Goal: Task Accomplishment & Management: Complete application form

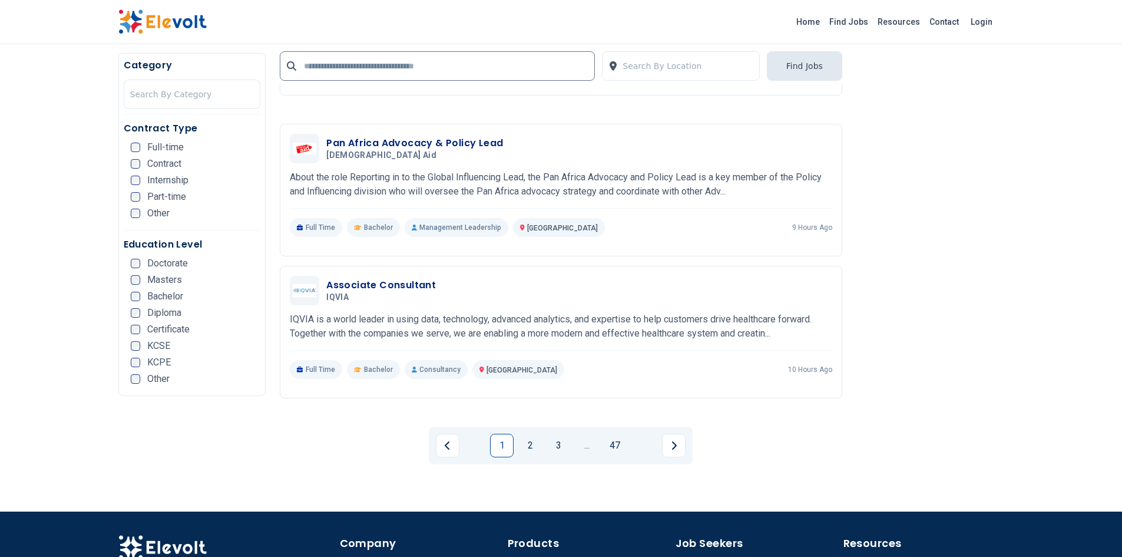
scroll to position [2173, 0]
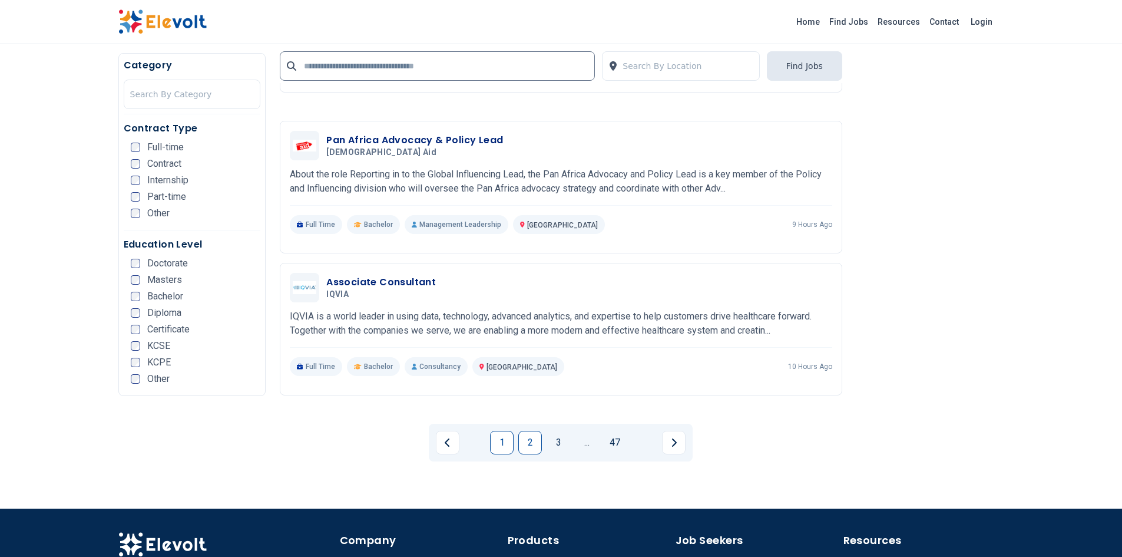
click at [535, 446] on link "2" at bounding box center [530, 443] width 24 height 24
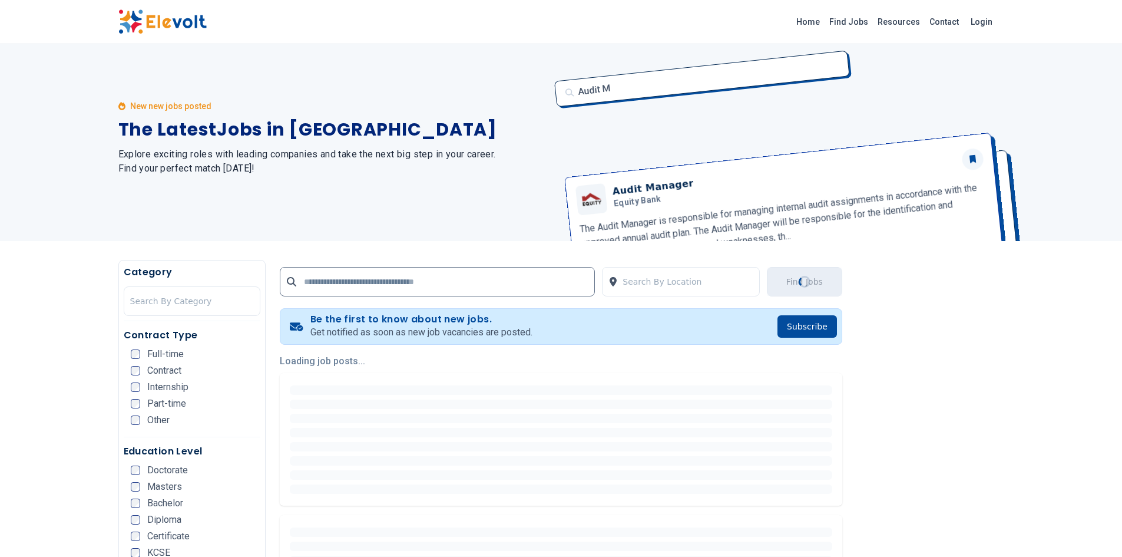
scroll to position [0, 0]
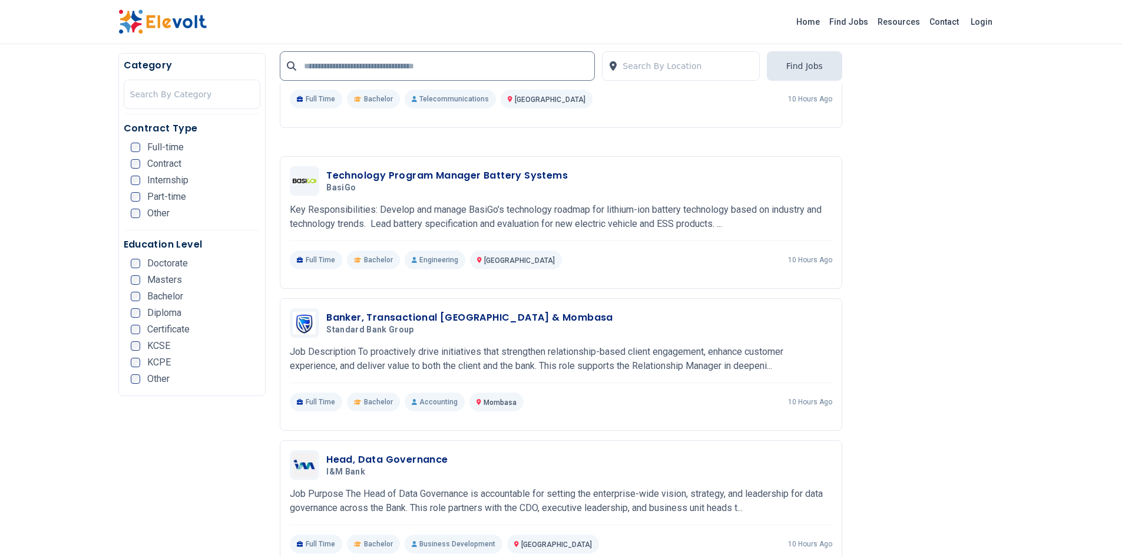
scroll to position [977, 0]
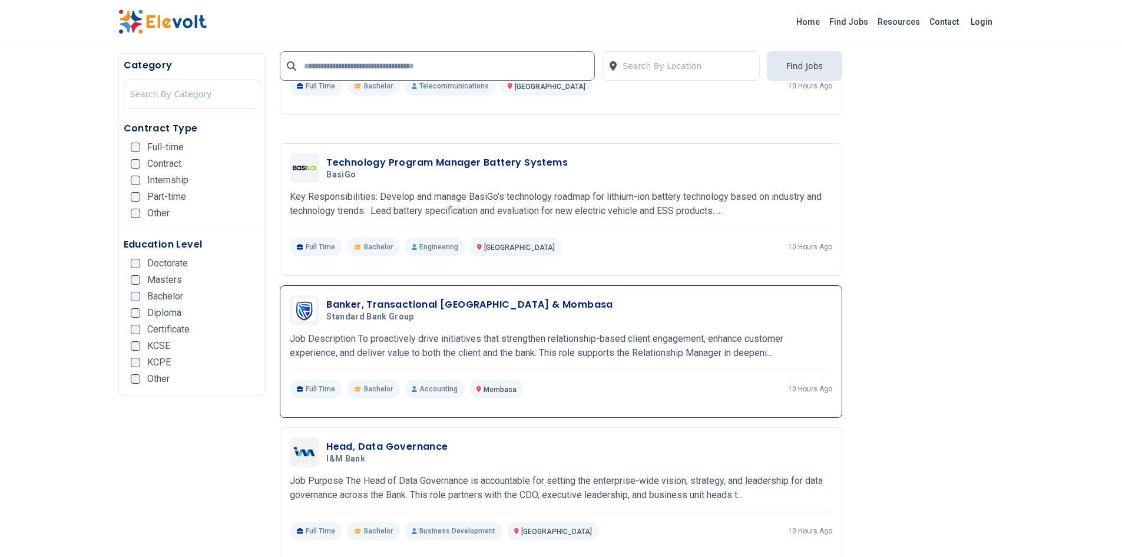
click at [503, 315] on h5 "Standard Bank Group" at bounding box center [467, 317] width 282 height 11
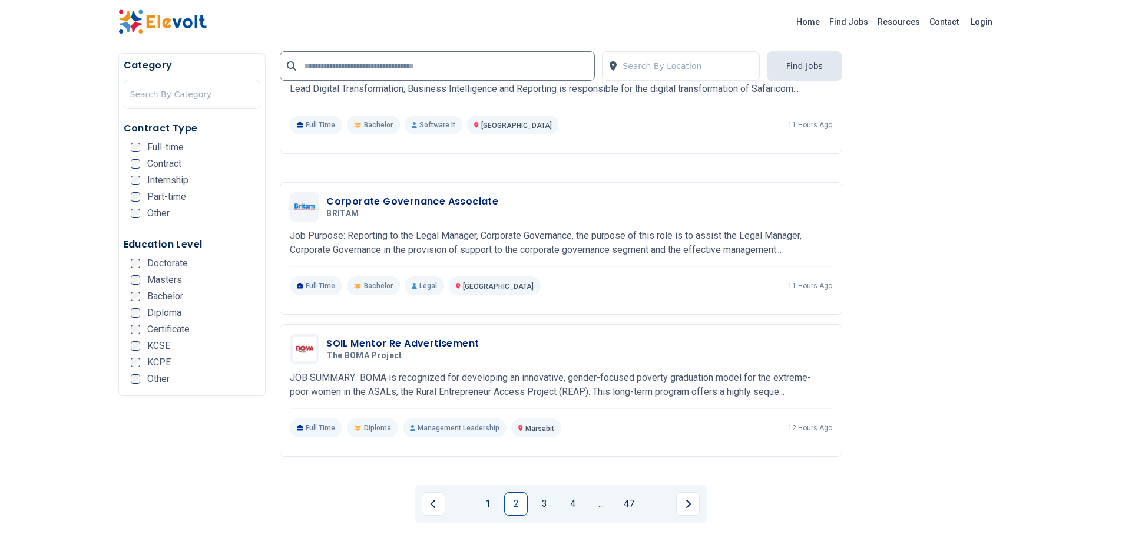
scroll to position [2115, 0]
click at [547, 508] on link "3" at bounding box center [545, 501] width 24 height 24
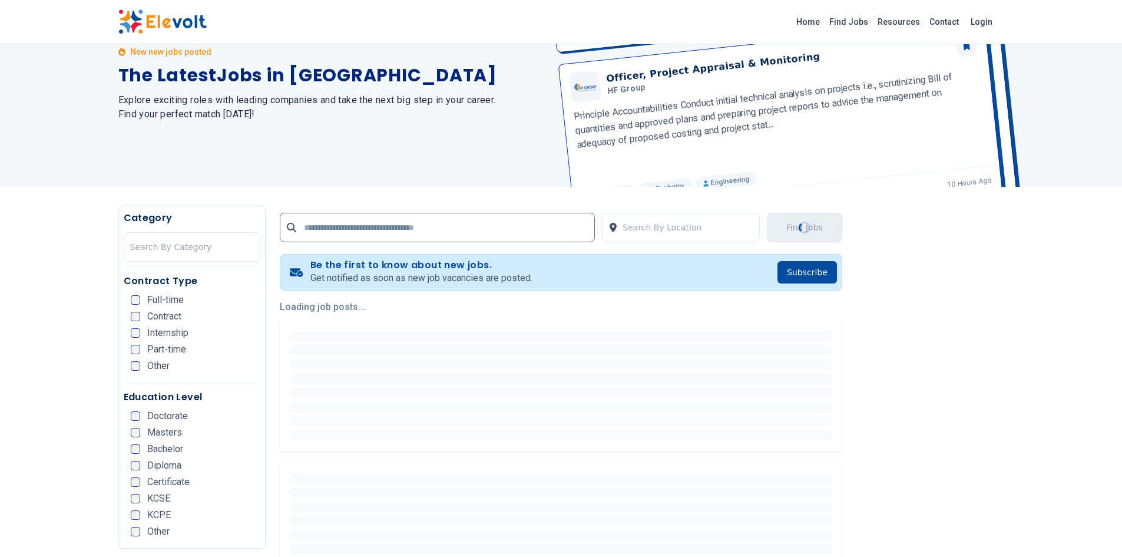
scroll to position [64, 0]
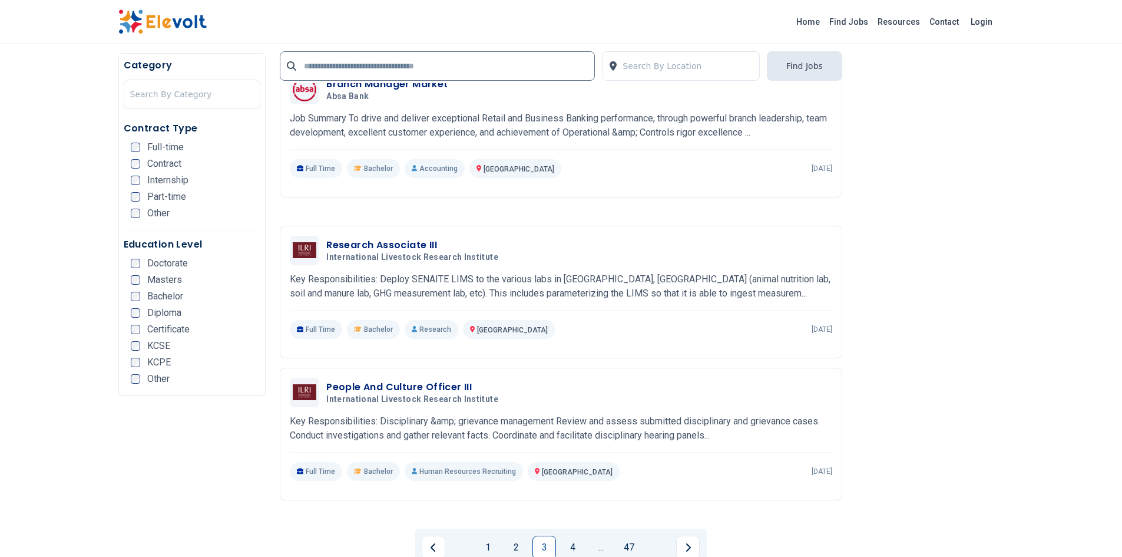
scroll to position [2353, 0]
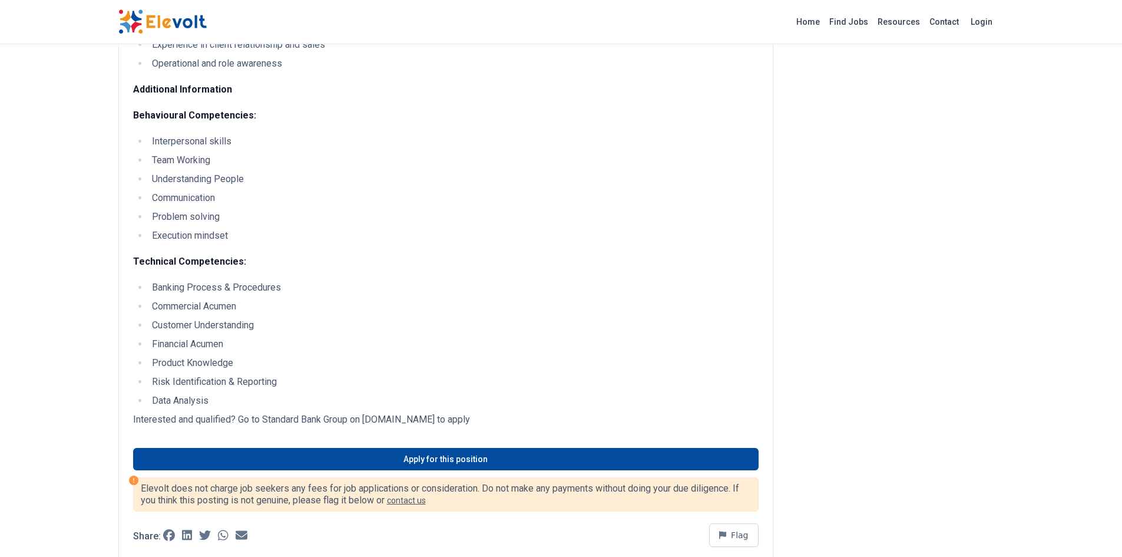
scroll to position [339, 0]
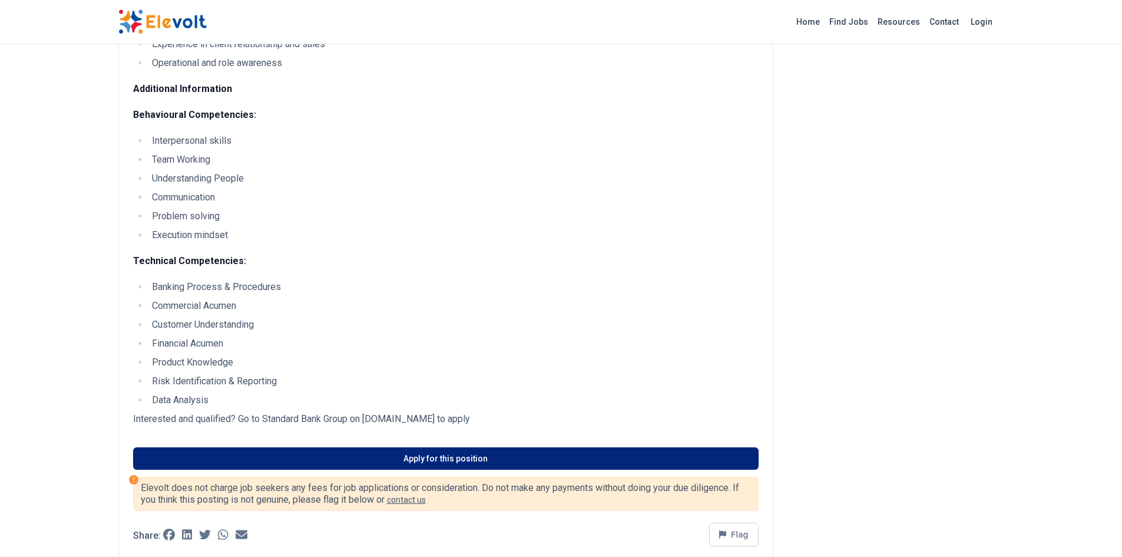
click at [461, 461] on link "Apply for this position" at bounding box center [446, 458] width 626 height 22
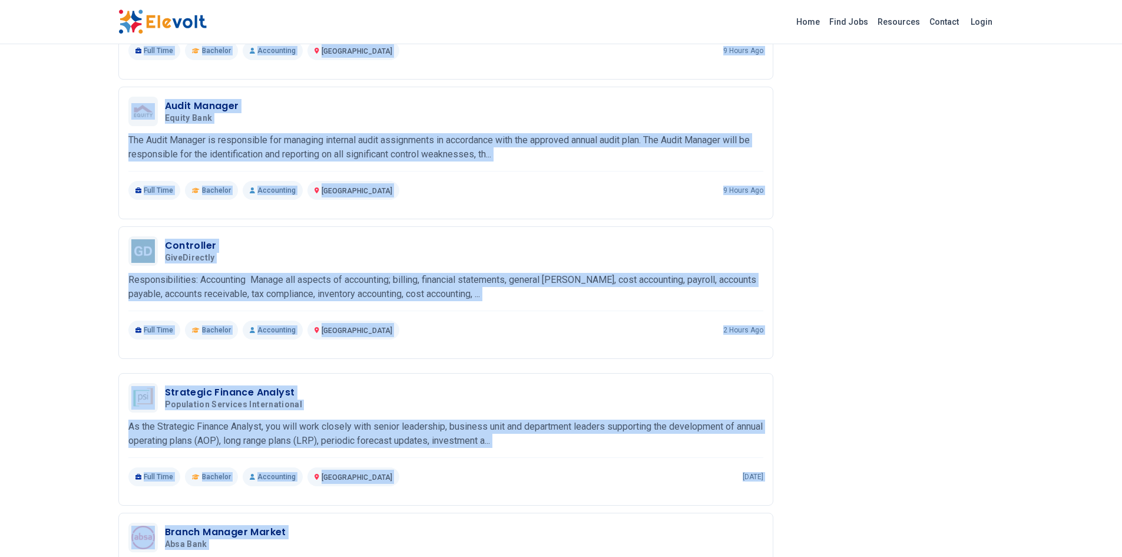
scroll to position [1283, 0]
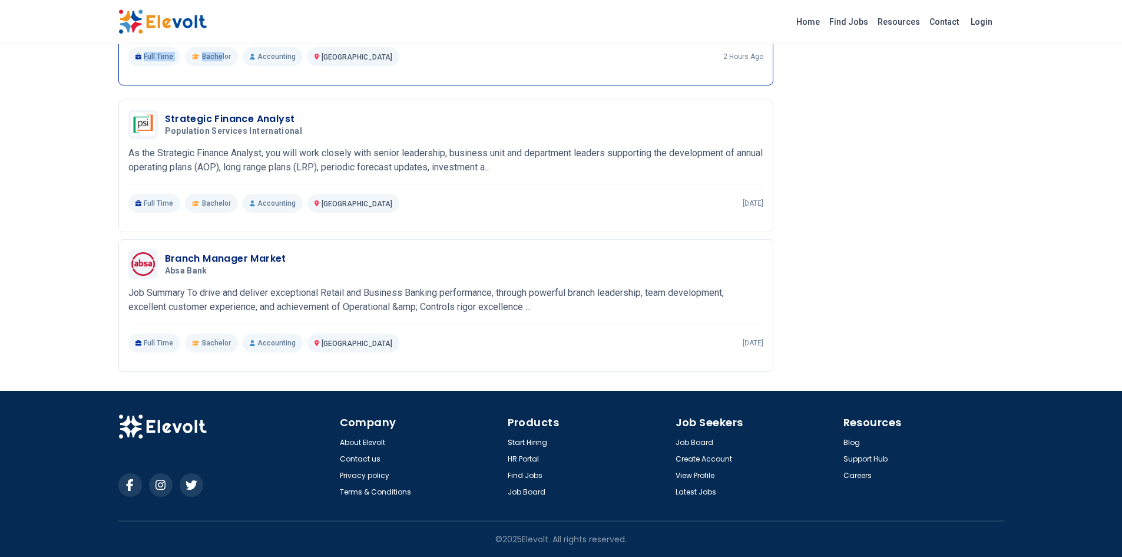
drag, startPoint x: 136, startPoint y: 162, endPoint x: 222, endPoint y: 75, distance: 122.5
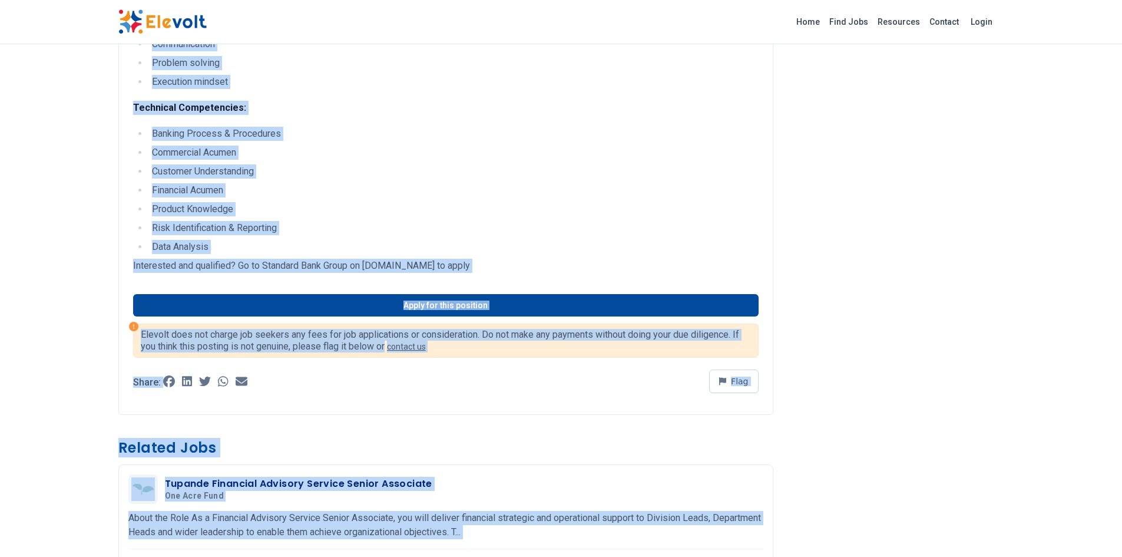
scroll to position [491, 0]
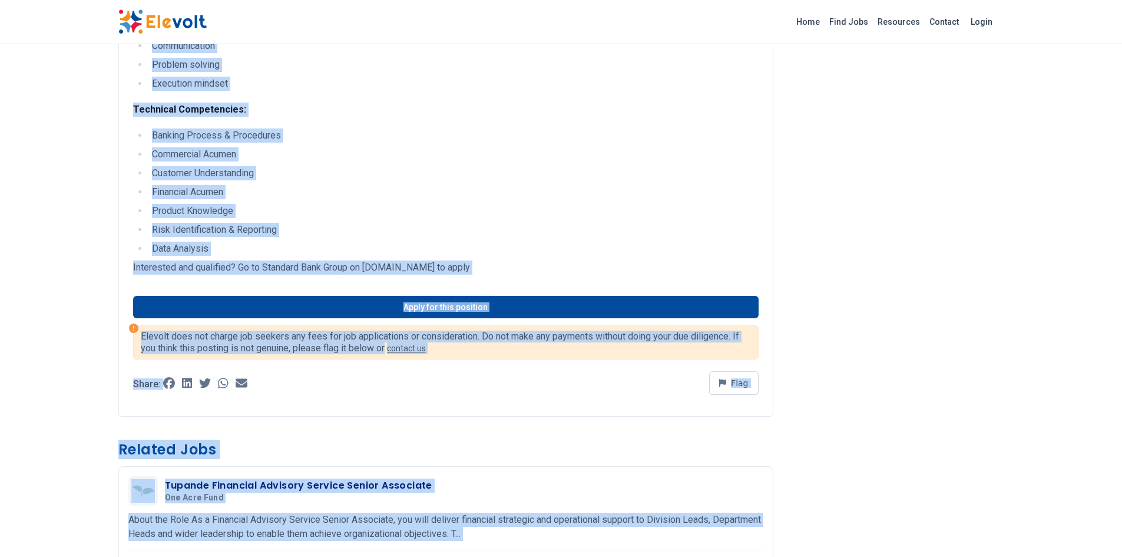
click at [222, 75] on ul "Interpersonal skills Team Working Understanding People Communication Problem so…" at bounding box center [446, 36] width 626 height 108
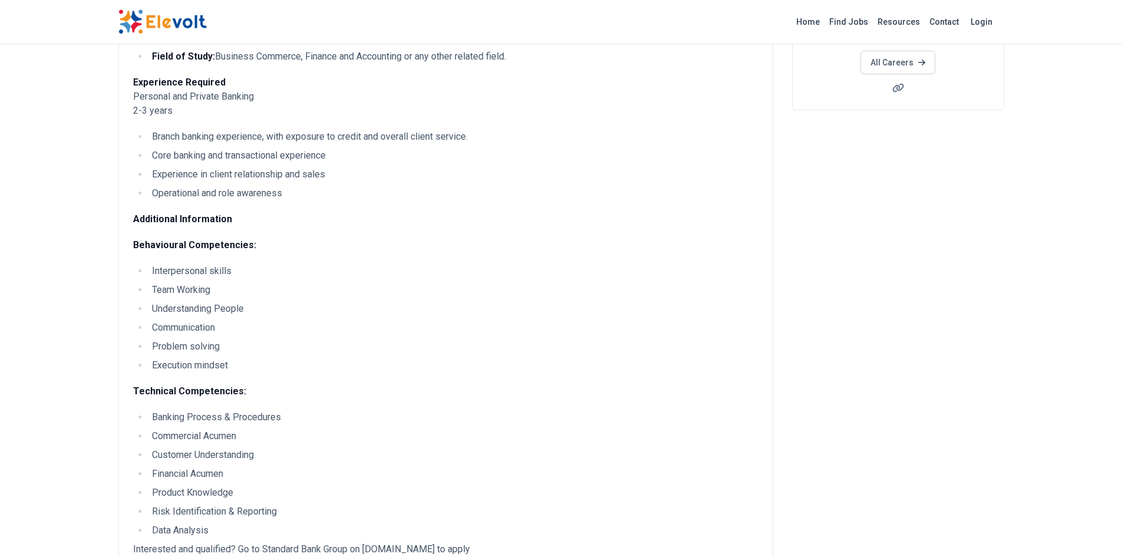
scroll to position [0, 0]
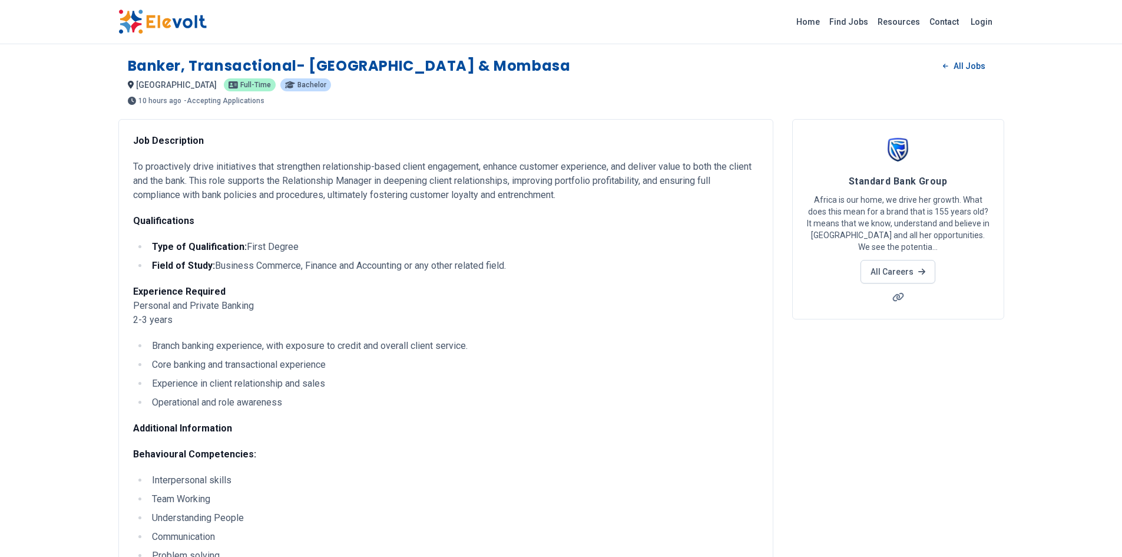
click at [128, 417] on div "Job Description To proactively drive initiatives that strengthen relationship-b…" at bounding box center [445, 513] width 655 height 788
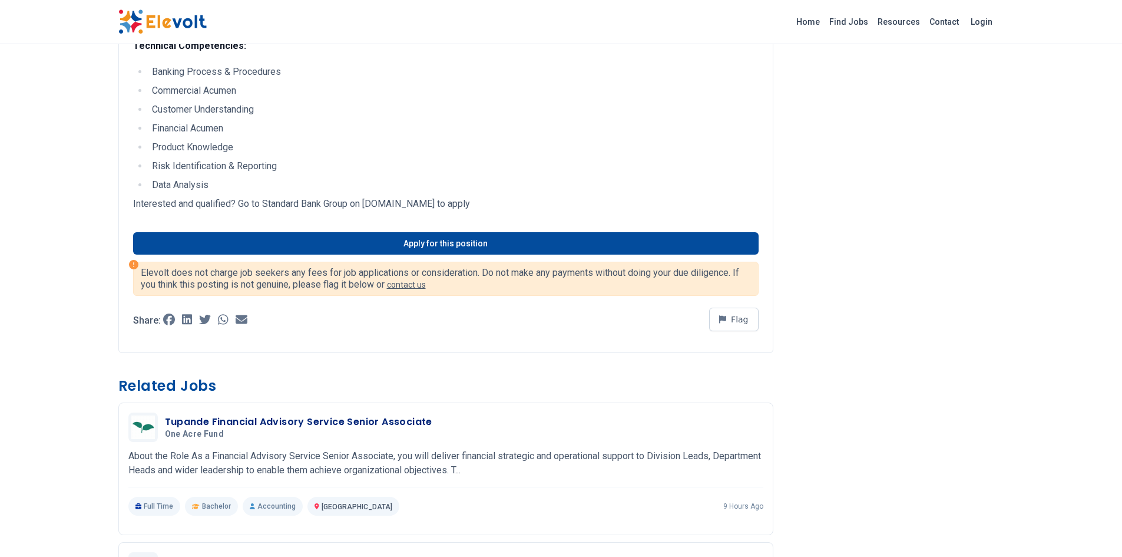
scroll to position [386, 0]
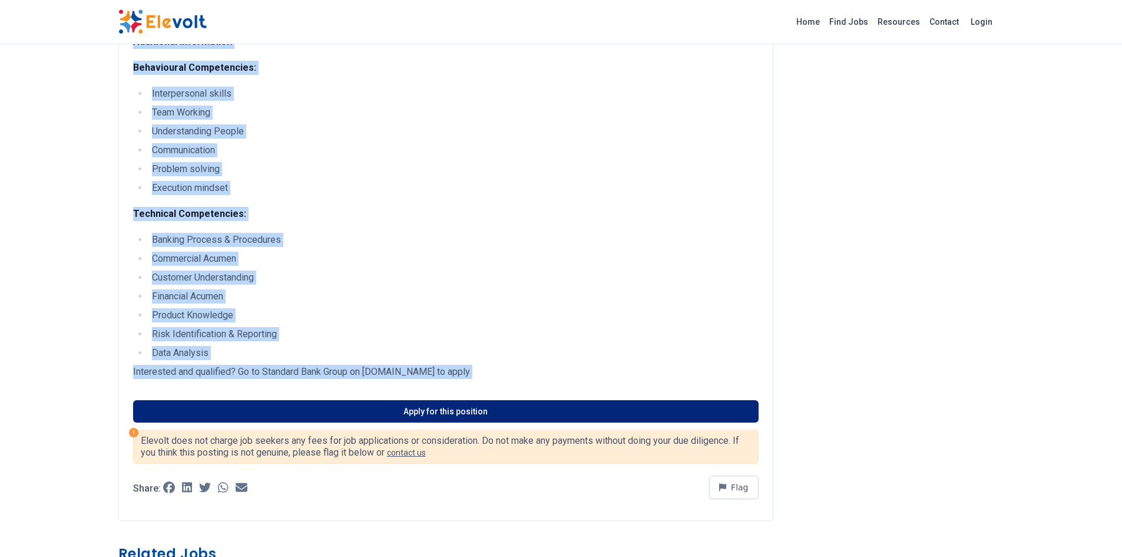
drag, startPoint x: 133, startPoint y: 137, endPoint x: 164, endPoint y: 407, distance: 272.2
click at [164, 407] on div "Job Description To proactively drive initiatives that strengthen relationship-b…" at bounding box center [445, 127] width 655 height 788
copy div "Job Description To proactively drive initiatives that strengthen relationship-b…"
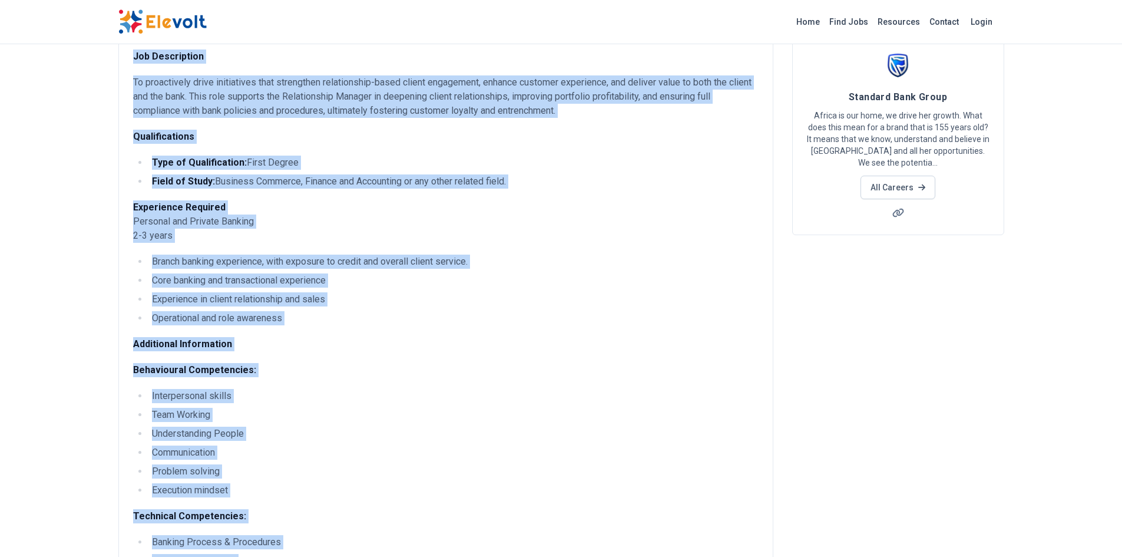
scroll to position [0, 0]
